Goal: Task Accomplishment & Management: Manage account settings

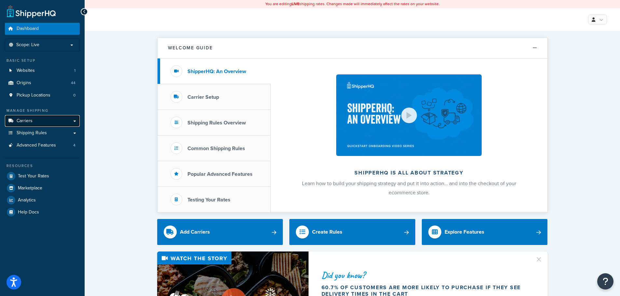
click at [18, 121] on span "Carriers" at bounding box center [25, 121] width 16 height 6
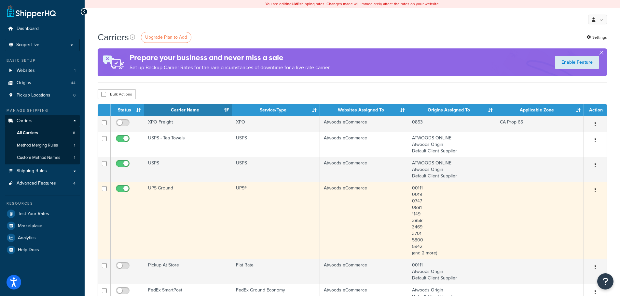
click at [202, 204] on td "UPS Ground" at bounding box center [188, 220] width 88 height 77
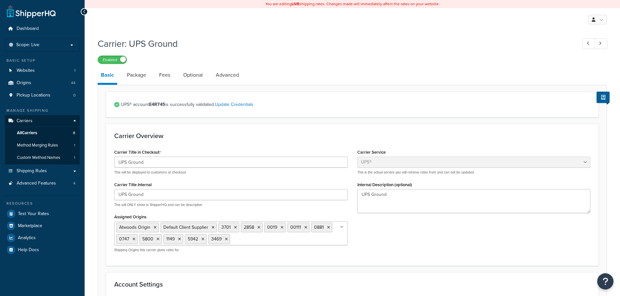
select select "ups"
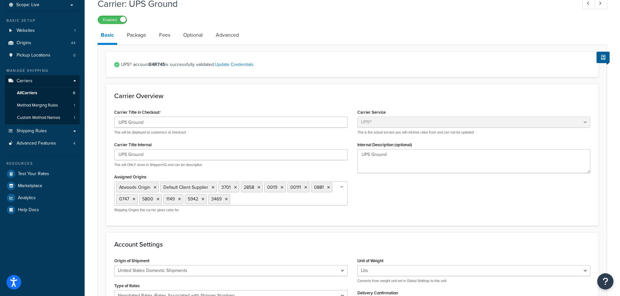
scroll to position [33, 0]
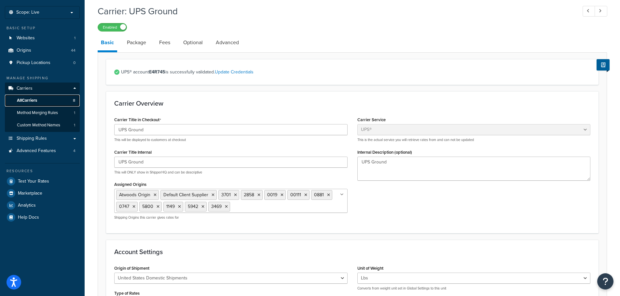
click at [30, 100] on span "All Carriers" at bounding box center [27, 101] width 20 height 6
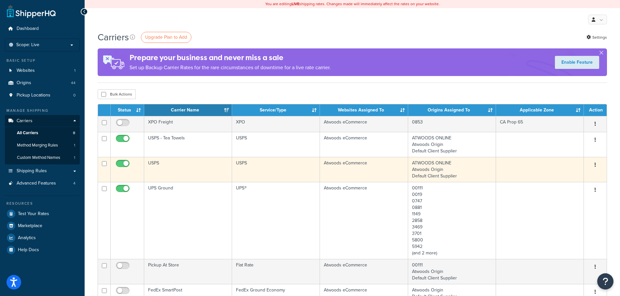
click at [175, 170] on td "USPS" at bounding box center [188, 169] width 88 height 25
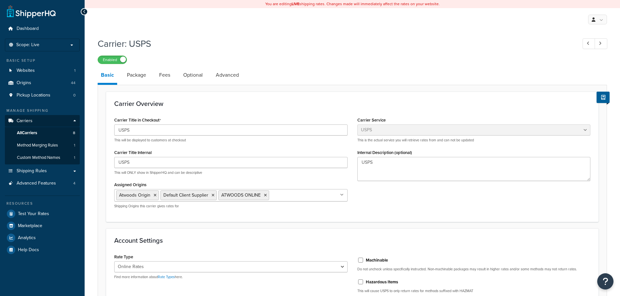
select select "usps"
select select "ONLINE"
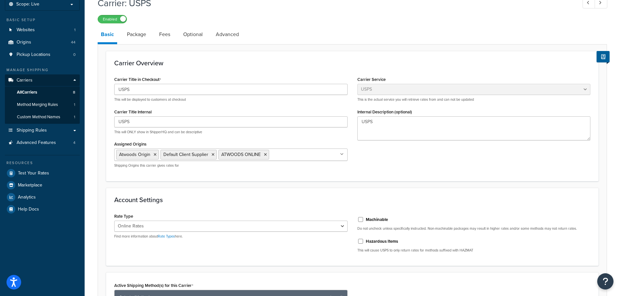
scroll to position [27, 0]
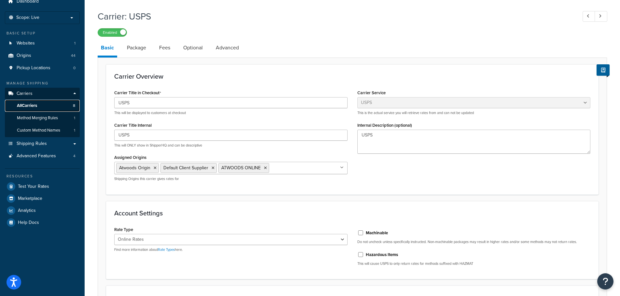
click at [34, 104] on span "All Carriers" at bounding box center [27, 106] width 20 height 6
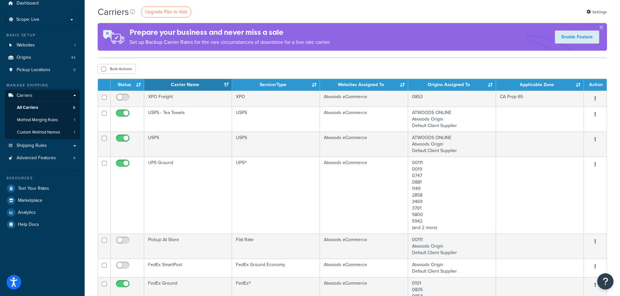
scroll to position [33, 0]
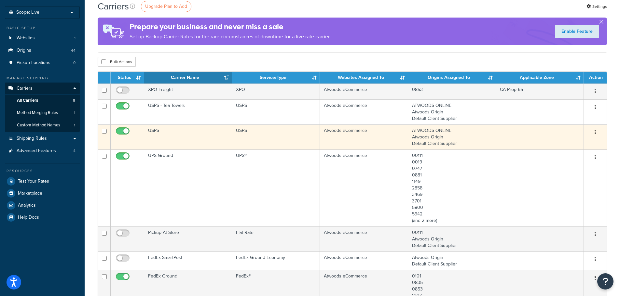
click at [189, 140] on td "USPS" at bounding box center [188, 137] width 88 height 25
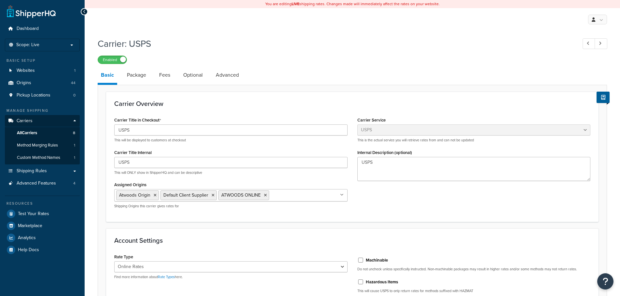
select select "usps"
select select "ONLINE"
